Goal: Information Seeking & Learning: Learn about a topic

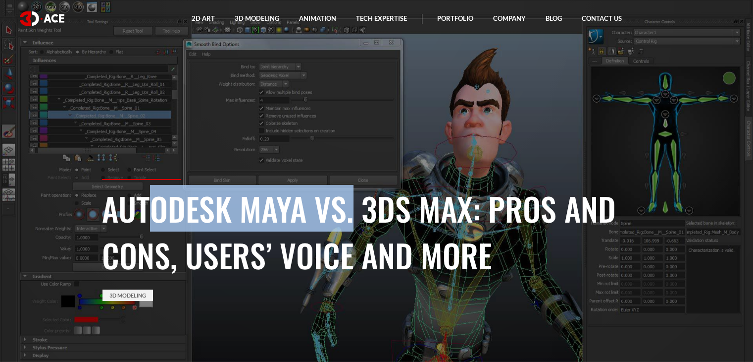
drag, startPoint x: 100, startPoint y: 206, endPoint x: 319, endPoint y: 199, distance: 219.6
click at [319, 199] on div "Autodesk Maya vs. 3ds Max: Pros and Cons, Users’ Voice and More 3D Modeling" at bounding box center [377, 270] width 565 height 183
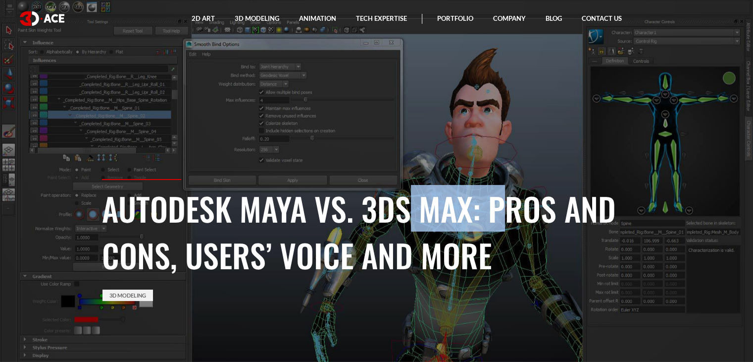
drag, startPoint x: 365, startPoint y: 204, endPoint x: 472, endPoint y: 209, distance: 107.6
click at [472, 209] on h1 "Autodesk Maya vs. 3ds Max: Pros and Cons, Users’ Voice and More" at bounding box center [377, 231] width 550 height 93
copy h1 "3ds Max"
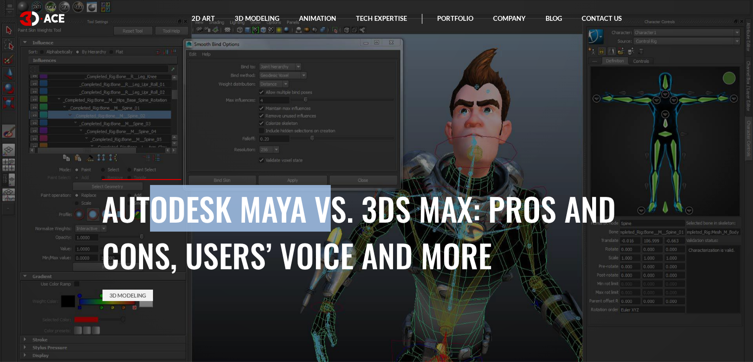
drag, startPoint x: 98, startPoint y: 208, endPoint x: 291, endPoint y: 205, distance: 192.7
click at [291, 205] on div "Autodesk Maya vs. 3ds Max: Pros and Cons, Users’ Voice and More 3D Modeling" at bounding box center [377, 270] width 565 height 183
click at [106, 211] on h1 "Autodesk Maya vs. 3ds Max: Pros and Cons, Users’ Voice and More" at bounding box center [377, 231] width 550 height 93
drag, startPoint x: 103, startPoint y: 207, endPoint x: 305, endPoint y: 207, distance: 202.1
click at [305, 207] on h1 "Autodesk Maya vs. 3ds Max: Pros and Cons, Users’ Voice and More" at bounding box center [377, 231] width 550 height 93
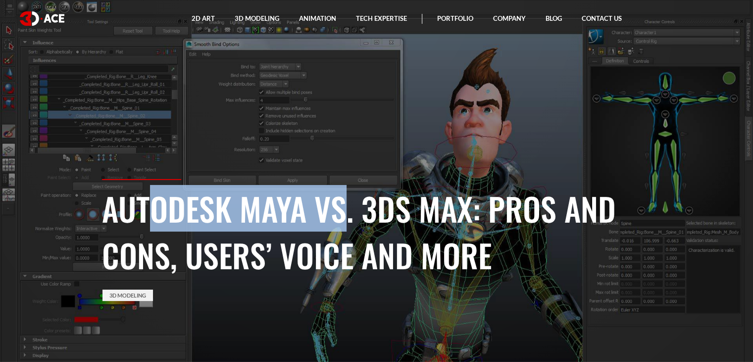
copy h1 "Autodesk Maya"
